Goal: Find specific page/section: Find specific page/section

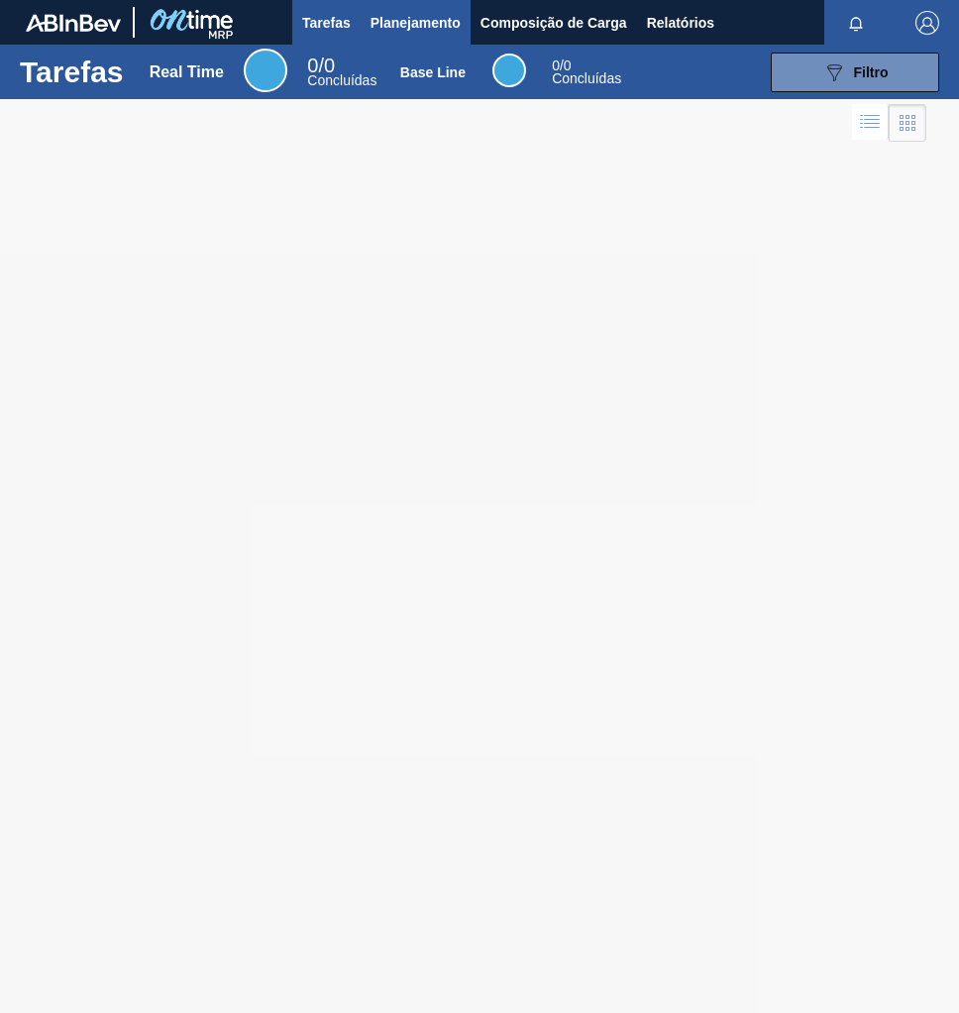
click at [435, 19] on span "Planejamento" at bounding box center [416, 23] width 90 height 24
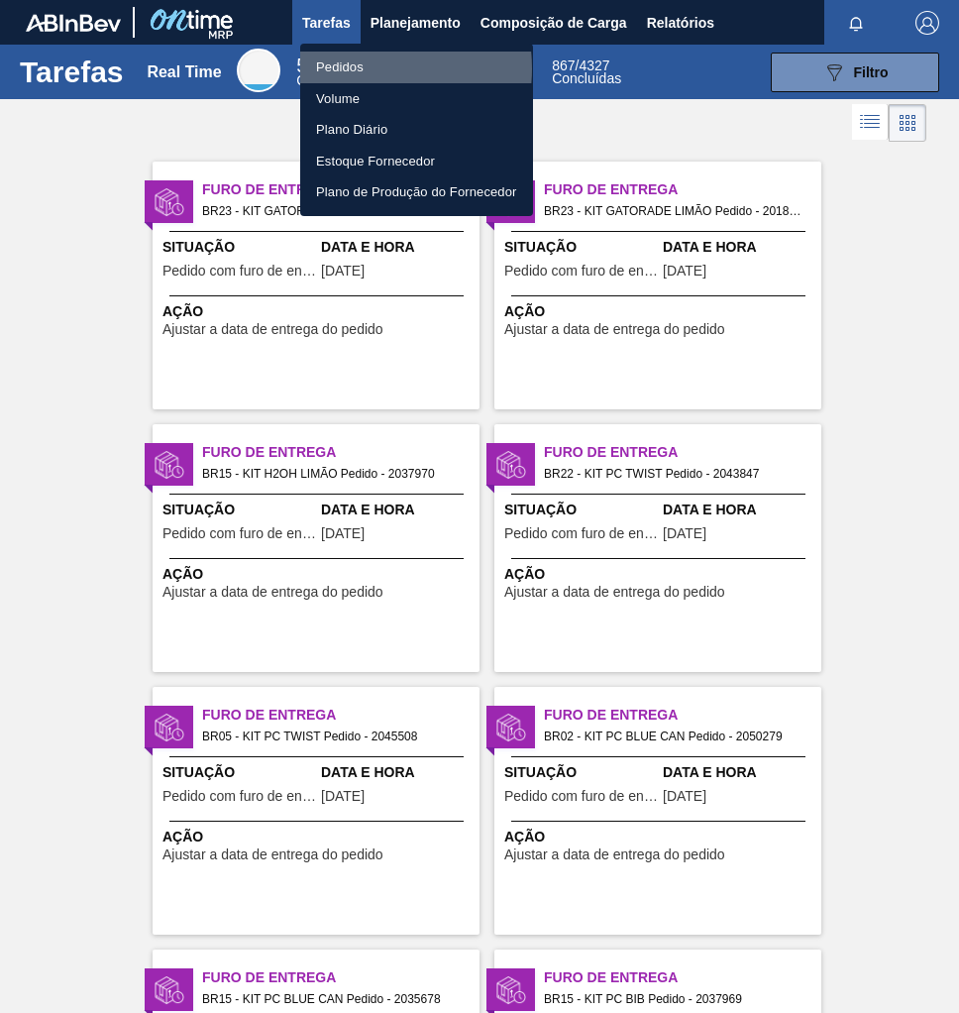
click at [356, 68] on li "Pedidos" at bounding box center [416, 68] width 233 height 32
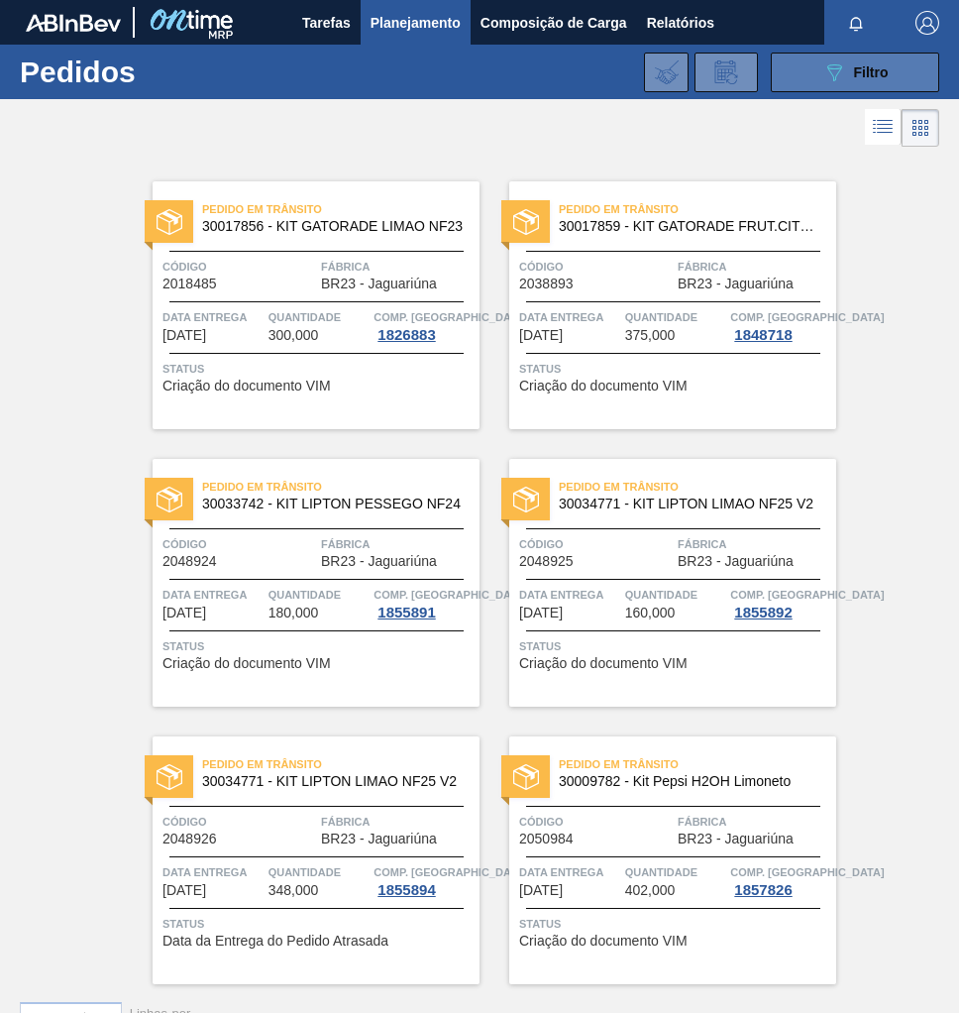
click at [889, 64] on button "089F7B8B-B2A5-4AFE-B5C0-19BA573D28AC Filtro" at bounding box center [855, 73] width 169 height 40
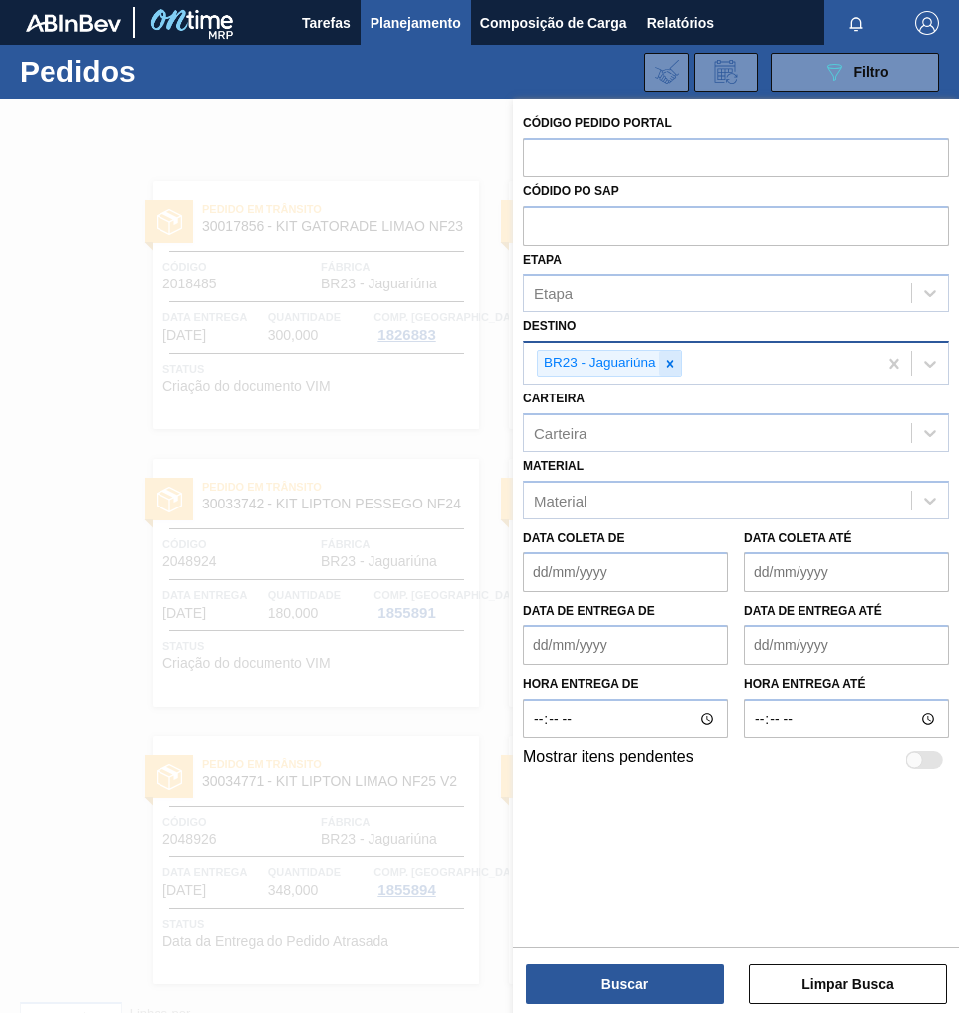
click at [673, 363] on icon at bounding box center [670, 364] width 14 height 14
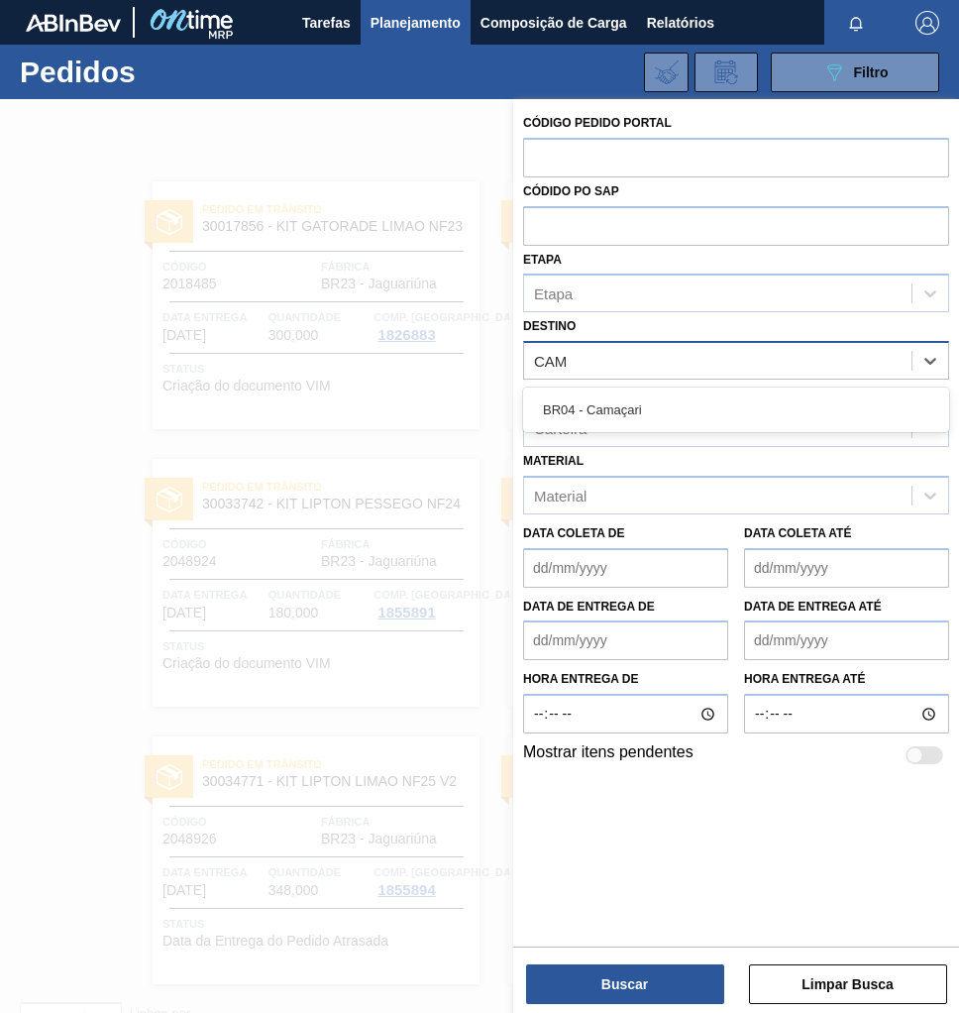
type input "CAMA"
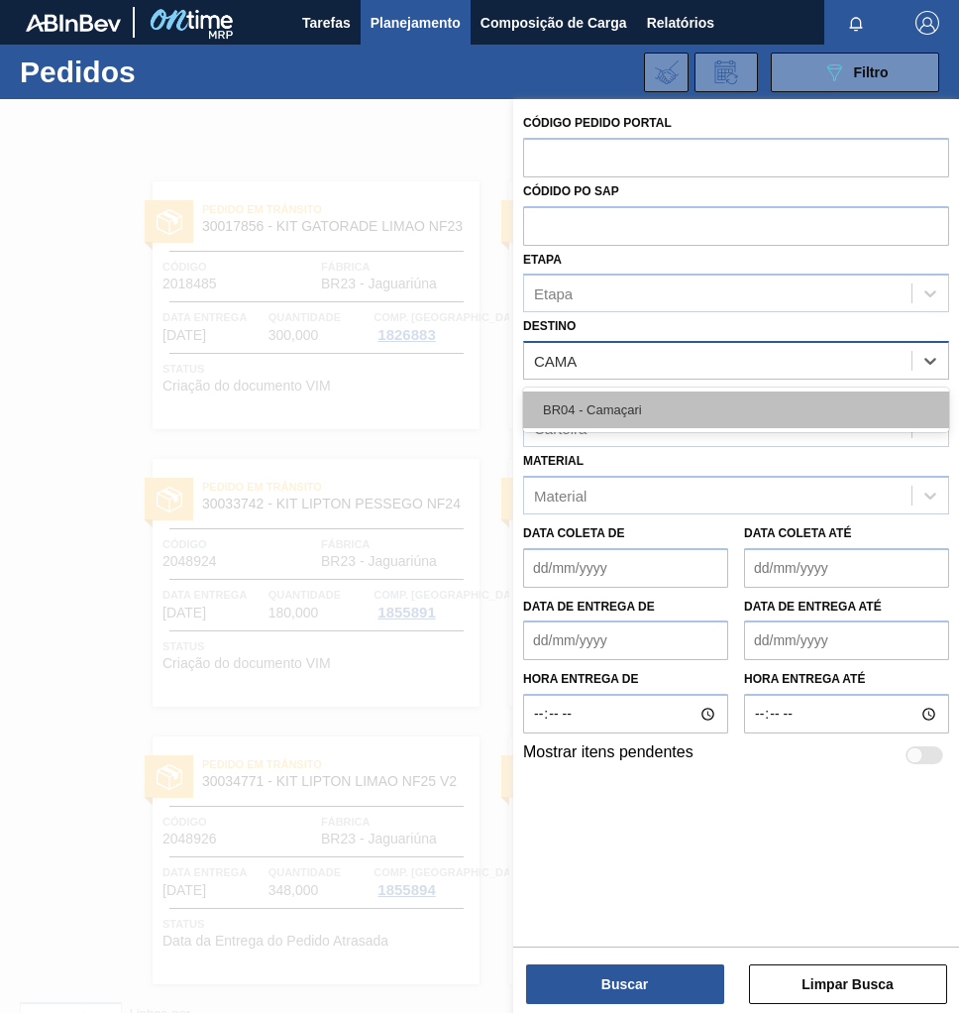
click at [635, 409] on div "BR04 - Camaçari" at bounding box center [736, 410] width 426 height 37
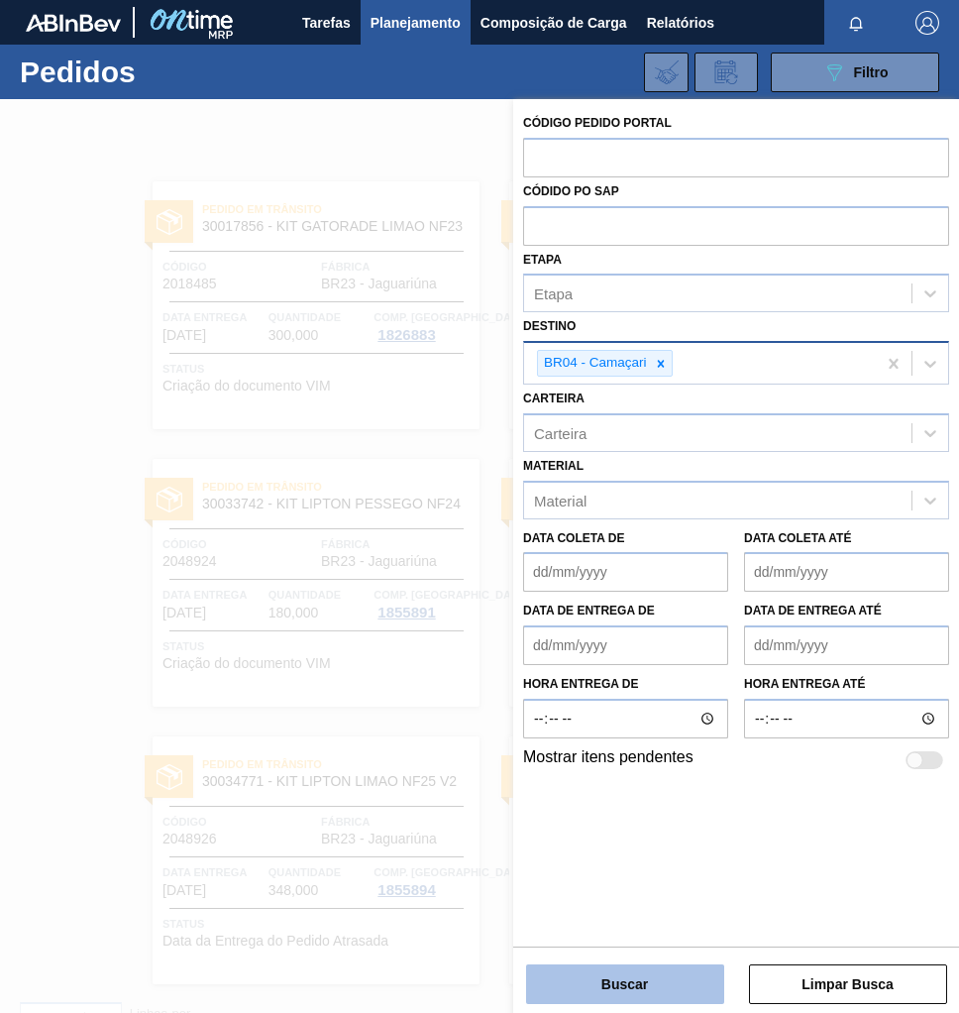
click at [633, 981] on button "Buscar" at bounding box center [625, 984] width 198 height 40
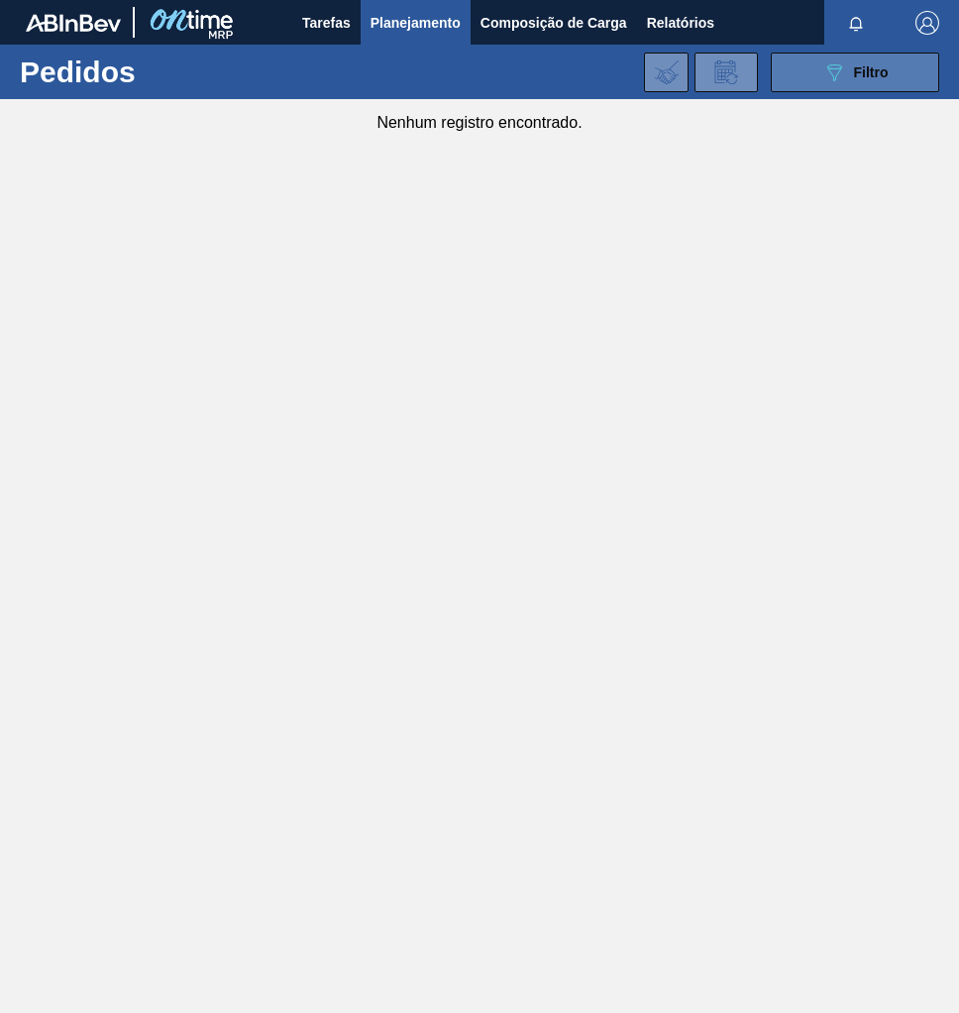
click at [847, 76] on div "089F7B8B-B2A5-4AFE-B5C0-19BA573D28AC Filtro" at bounding box center [856, 72] width 66 height 24
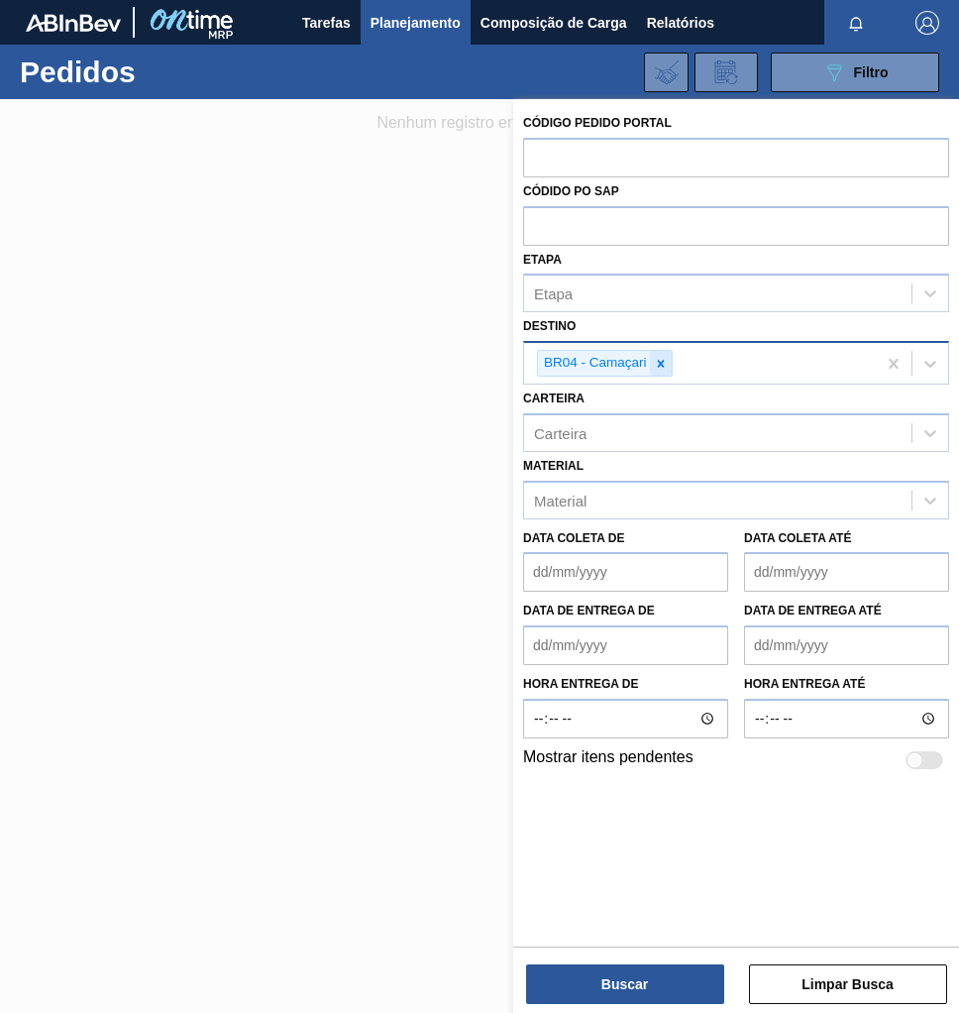
click at [657, 366] on icon at bounding box center [661, 364] width 14 height 14
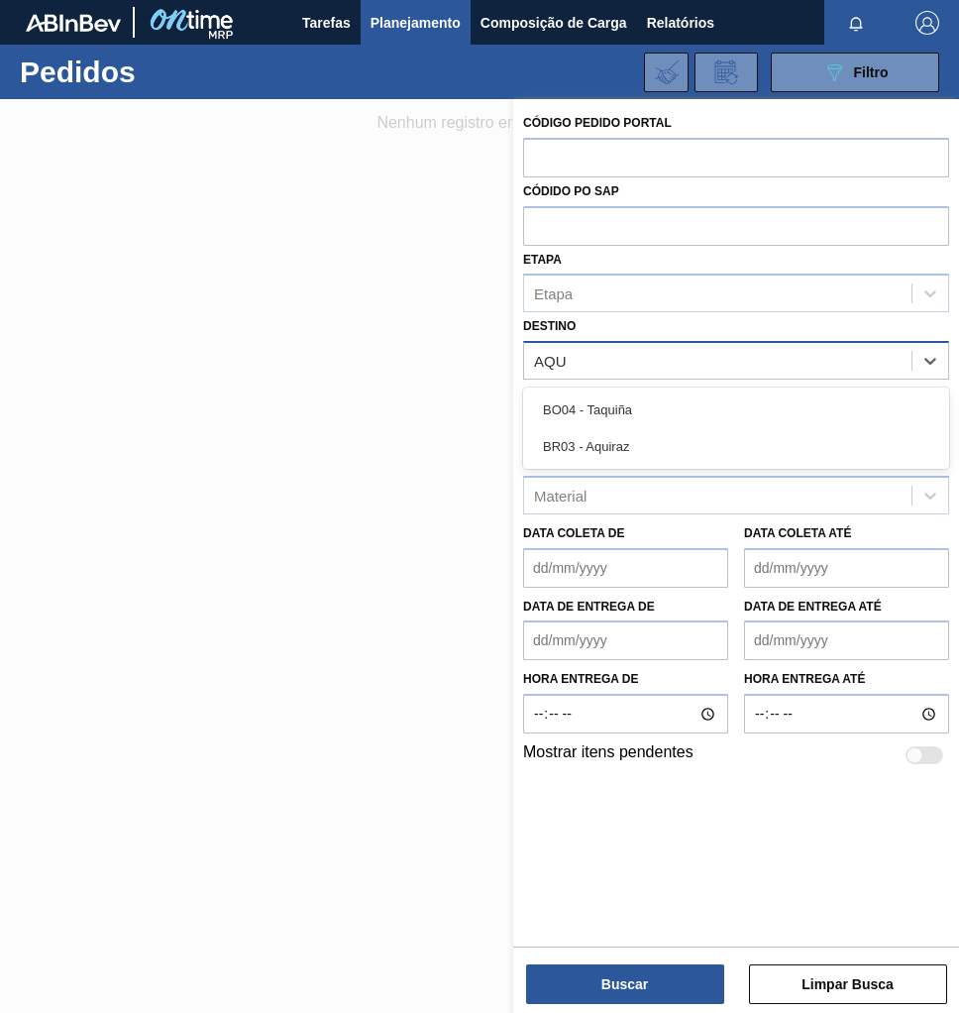
type input "AQUI"
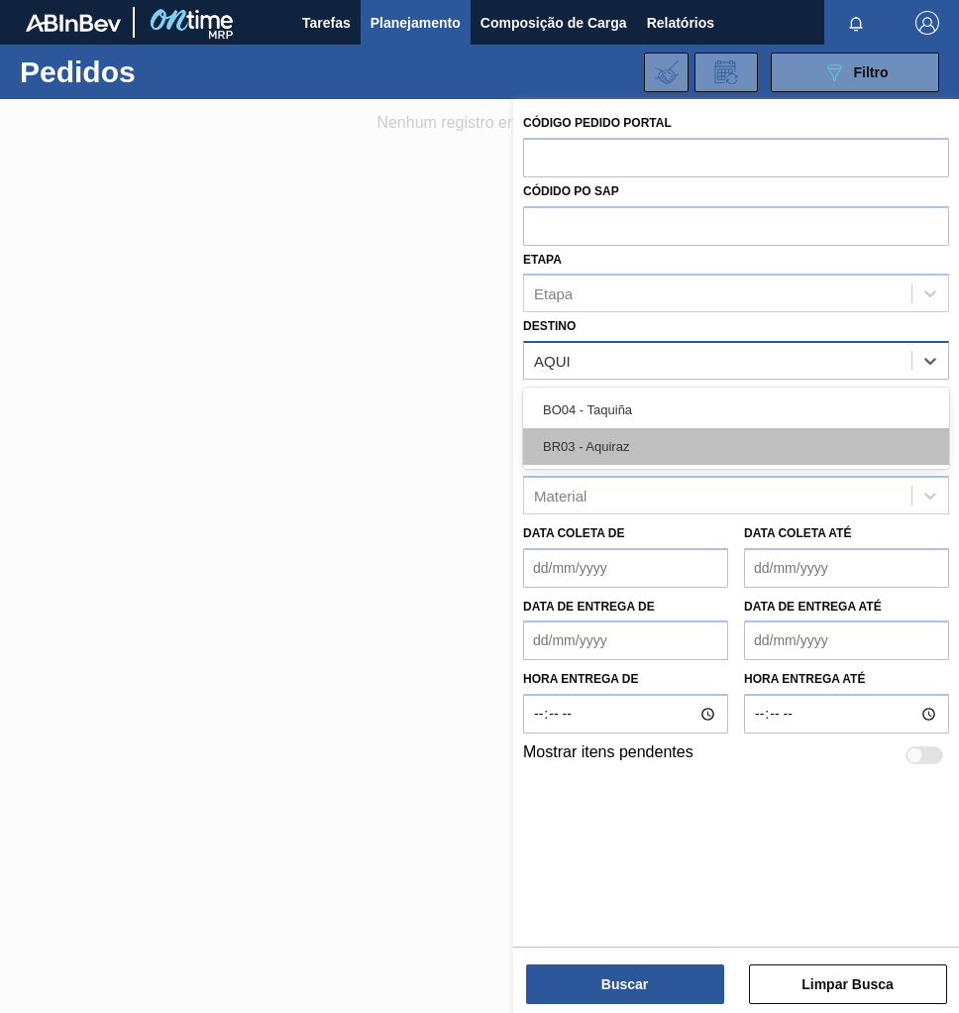
click at [618, 452] on div "BR03 - Aquiraz" at bounding box center [736, 446] width 426 height 37
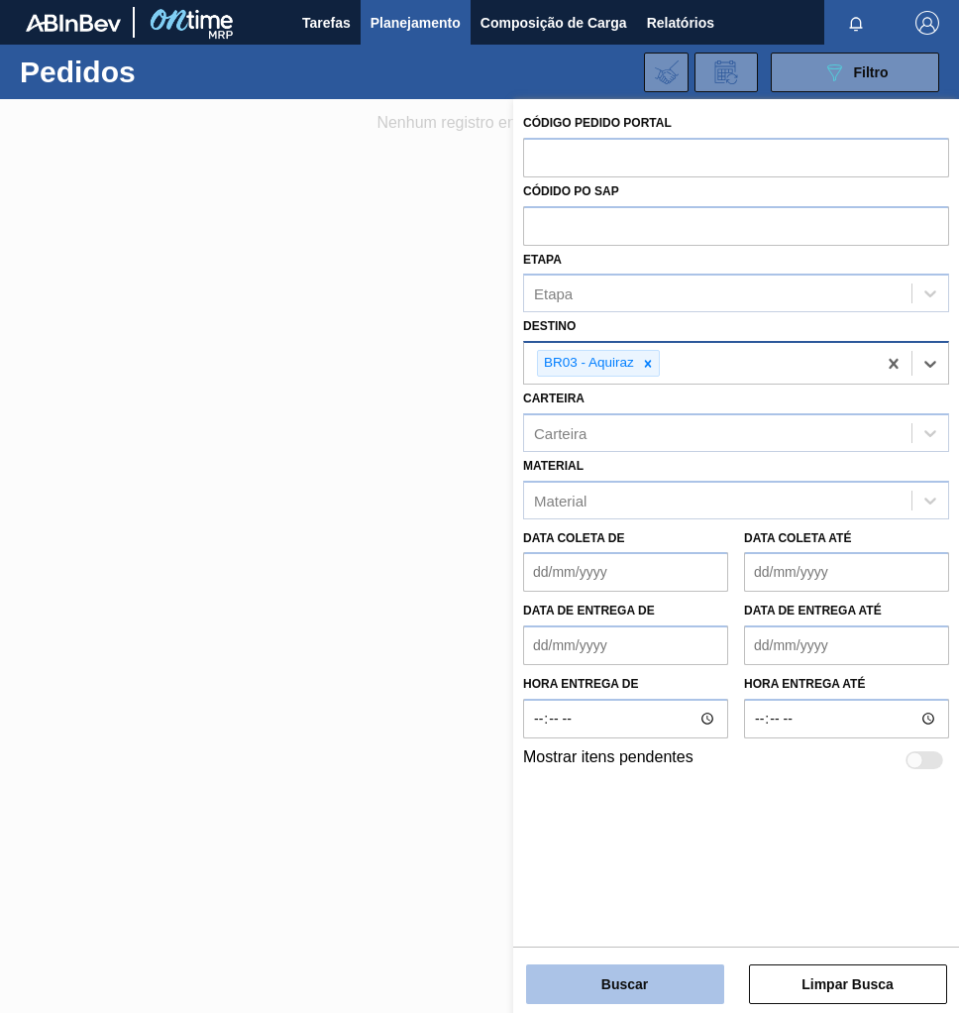
click at [674, 985] on button "Buscar" at bounding box center [625, 984] width 198 height 40
